Goal: Transaction & Acquisition: Download file/media

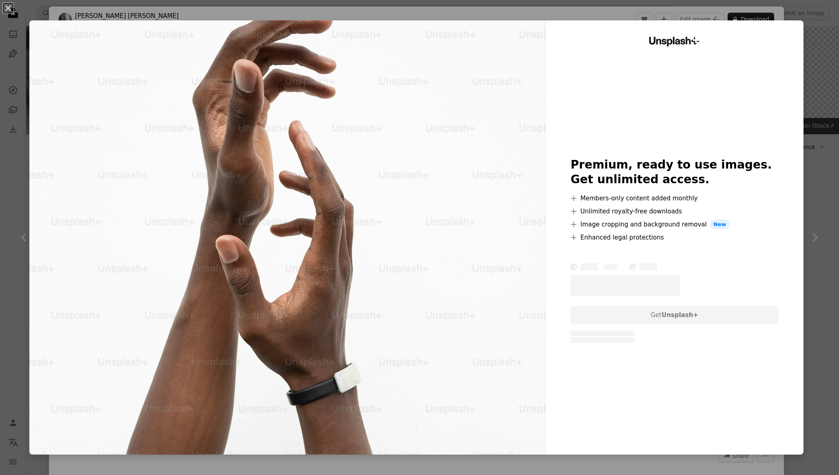
scroll to position [6934, 0]
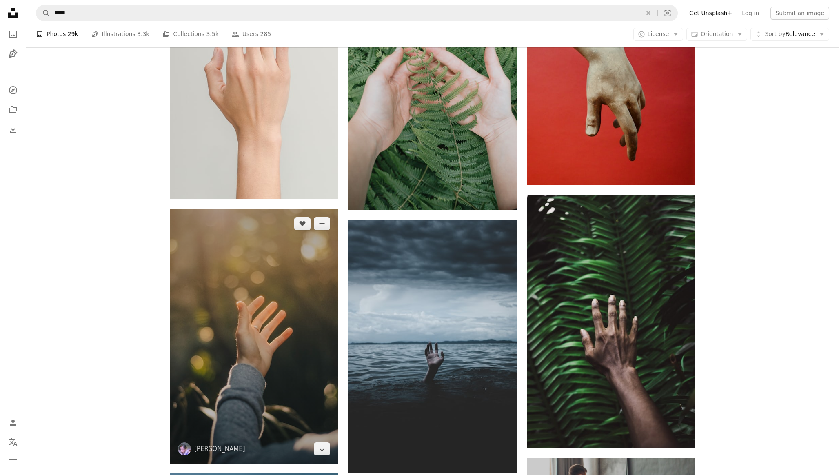
scroll to position [3599, 0]
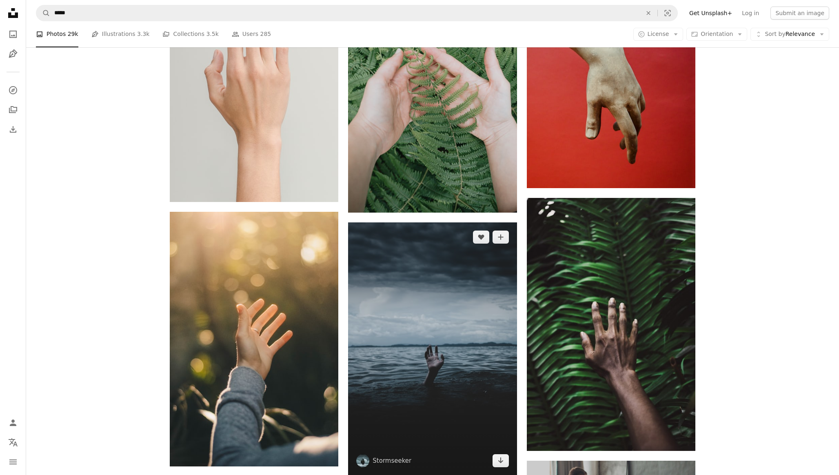
click at [380, 222] on img at bounding box center [432, 348] width 168 height 253
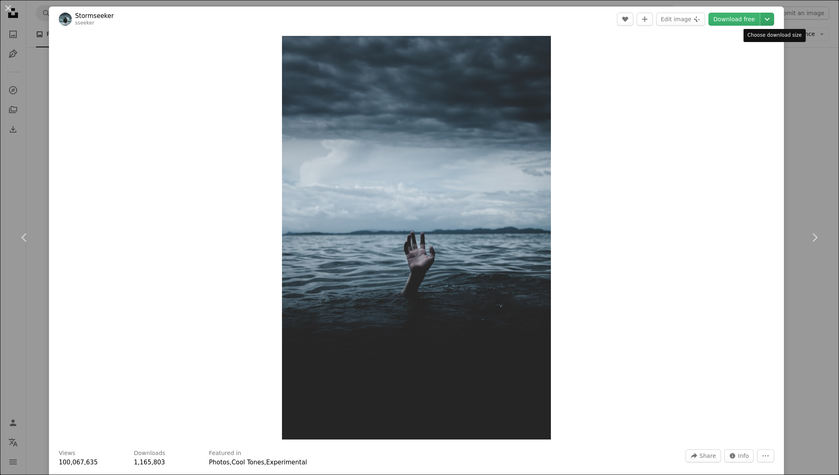
click at [769, 19] on icon "Choose download size" at bounding box center [766, 19] width 5 height 3
click at [734, 72] on span "Large ( 2400 x 3600 )" at bounding box center [729, 69] width 58 height 8
